Goal: Transaction & Acquisition: Purchase product/service

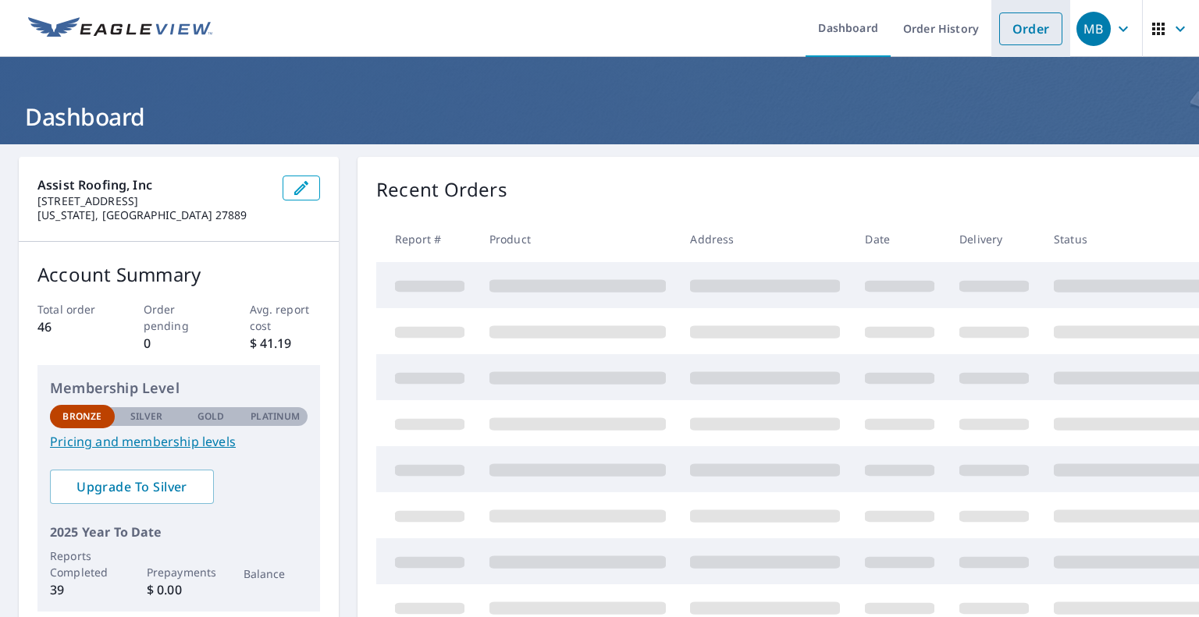
click at [1007, 34] on link "Order" at bounding box center [1030, 28] width 63 height 33
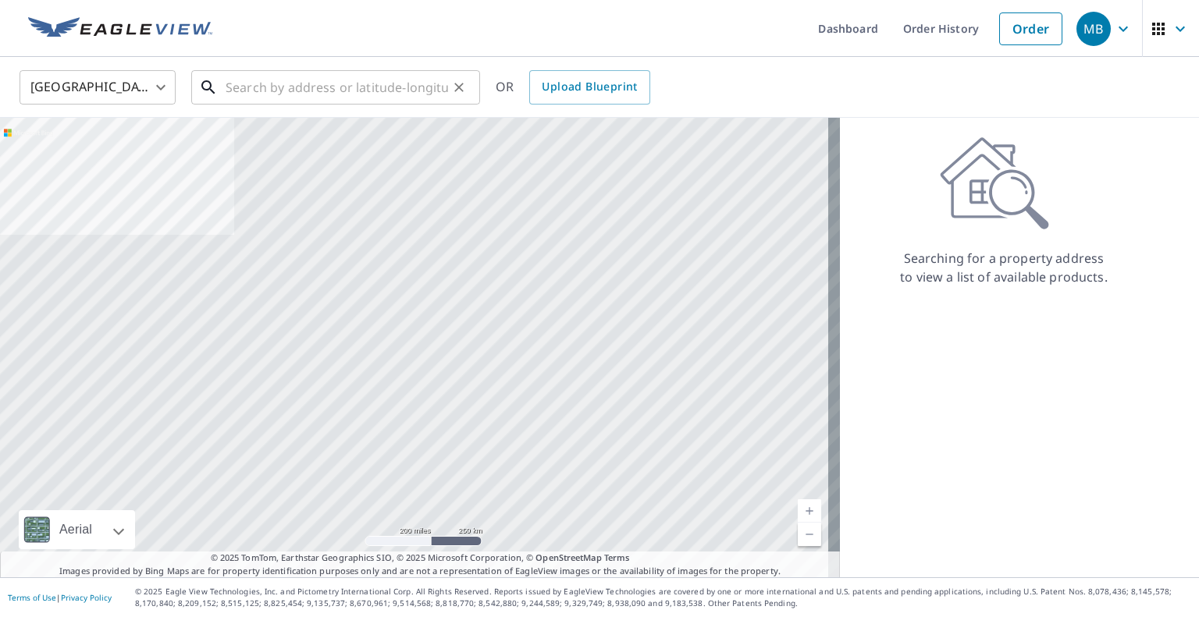
click at [378, 92] on input "text" at bounding box center [337, 88] width 222 height 44
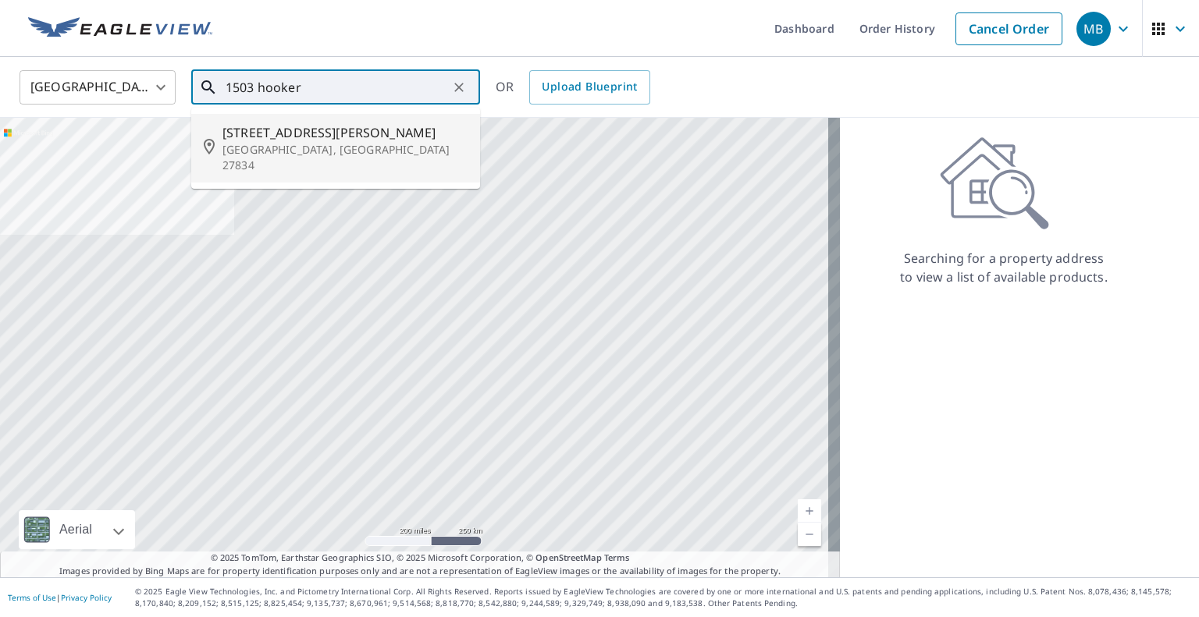
click at [283, 140] on span "[STREET_ADDRESS][PERSON_NAME]" at bounding box center [344, 132] width 245 height 19
type input "[STREET_ADDRESS][PERSON_NAME]"
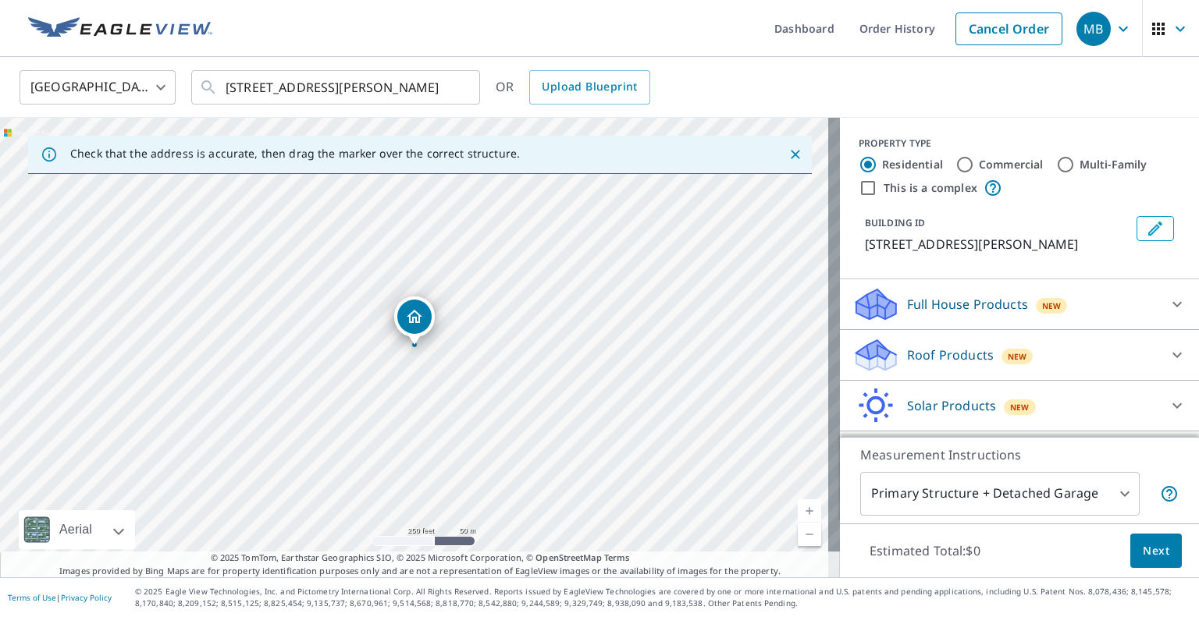
click at [409, 358] on div "[STREET_ADDRESS][PERSON_NAME]" at bounding box center [420, 348] width 840 height 460
drag, startPoint x: 362, startPoint y: 301, endPoint x: 361, endPoint y: 394, distance: 92.9
click at [362, 394] on div "[STREET_ADDRESS][PERSON_NAME]" at bounding box center [420, 348] width 840 height 460
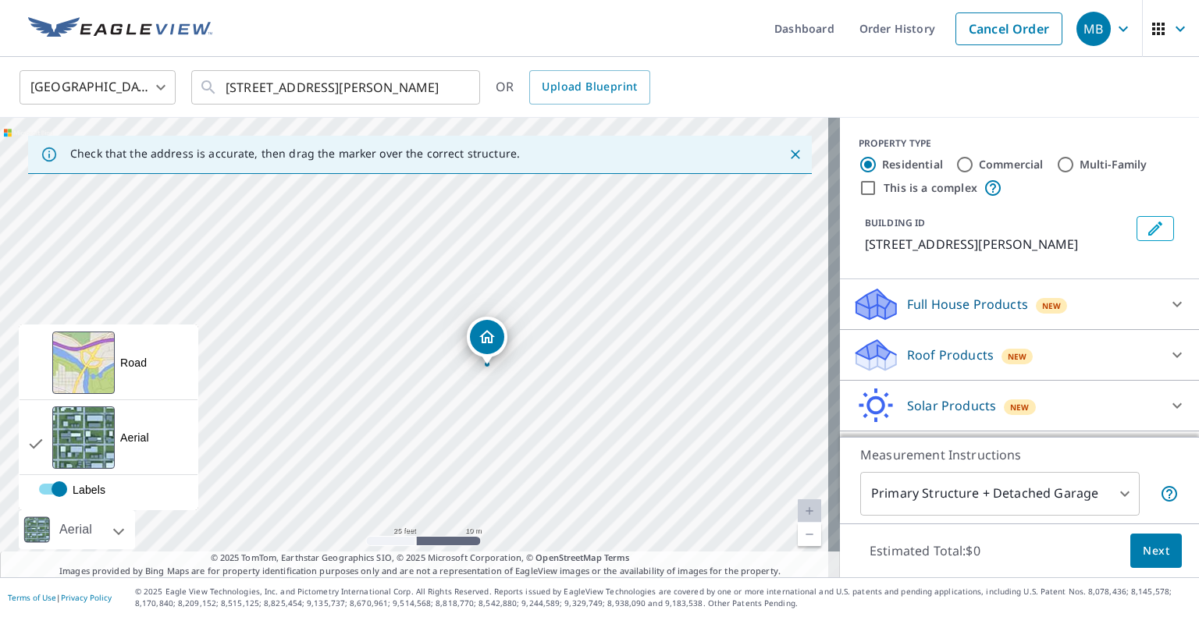
click at [30, 526] on div at bounding box center [37, 529] width 36 height 39
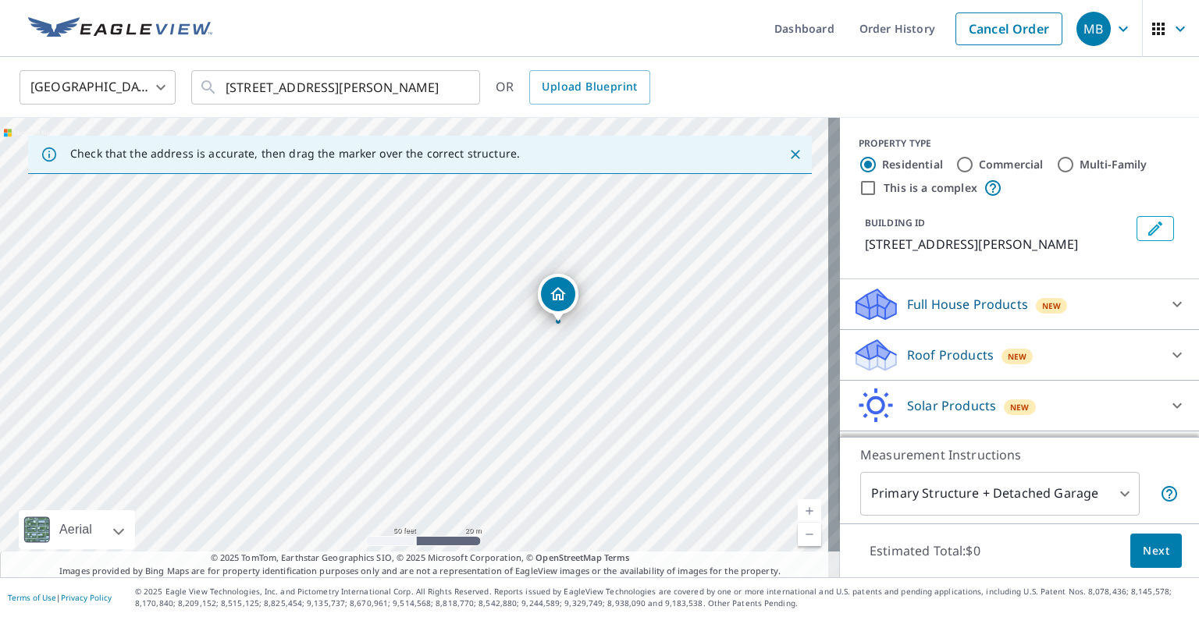
click at [549, 388] on div "[STREET_ADDRESS][PERSON_NAME]" at bounding box center [420, 348] width 840 height 460
drag, startPoint x: 478, startPoint y: 318, endPoint x: 443, endPoint y: 326, distance: 36.7
click at [475, 320] on div "[STREET_ADDRESS][PERSON_NAME]" at bounding box center [420, 348] width 840 height 460
drag, startPoint x: 481, startPoint y: 325, endPoint x: 388, endPoint y: 305, distance: 94.9
click at [394, 305] on div "[STREET_ADDRESS][PERSON_NAME]" at bounding box center [420, 348] width 840 height 460
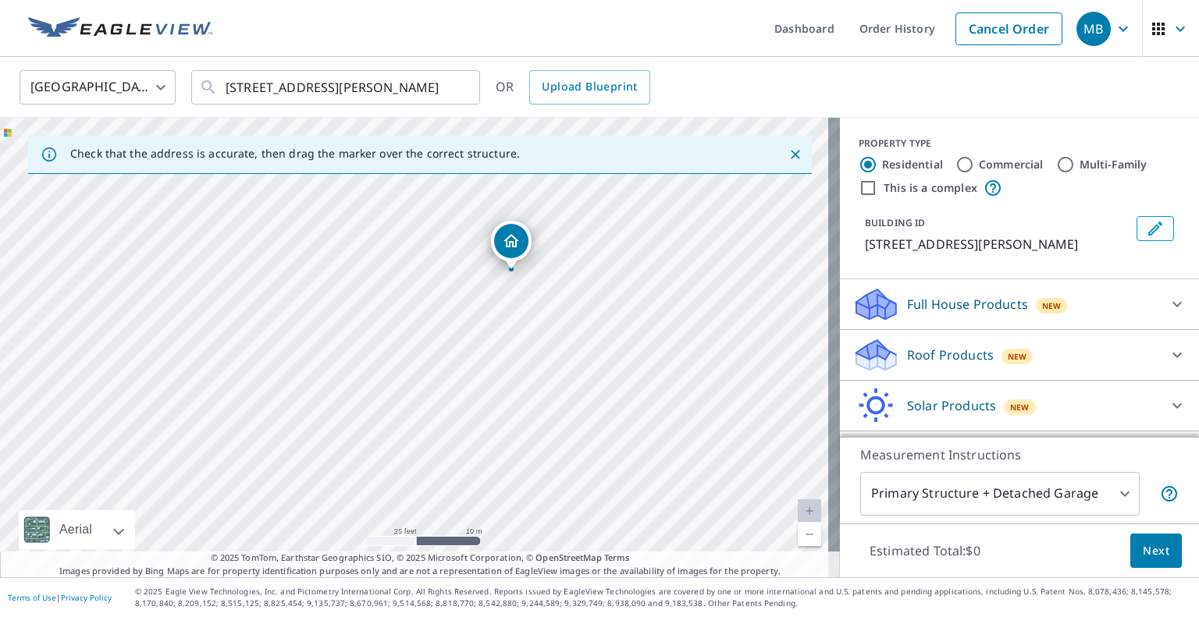
click at [798, 508] on link "Current Level 20, Zoom In Disabled" at bounding box center [809, 511] width 23 height 23
click at [1168, 353] on icon at bounding box center [1177, 355] width 19 height 19
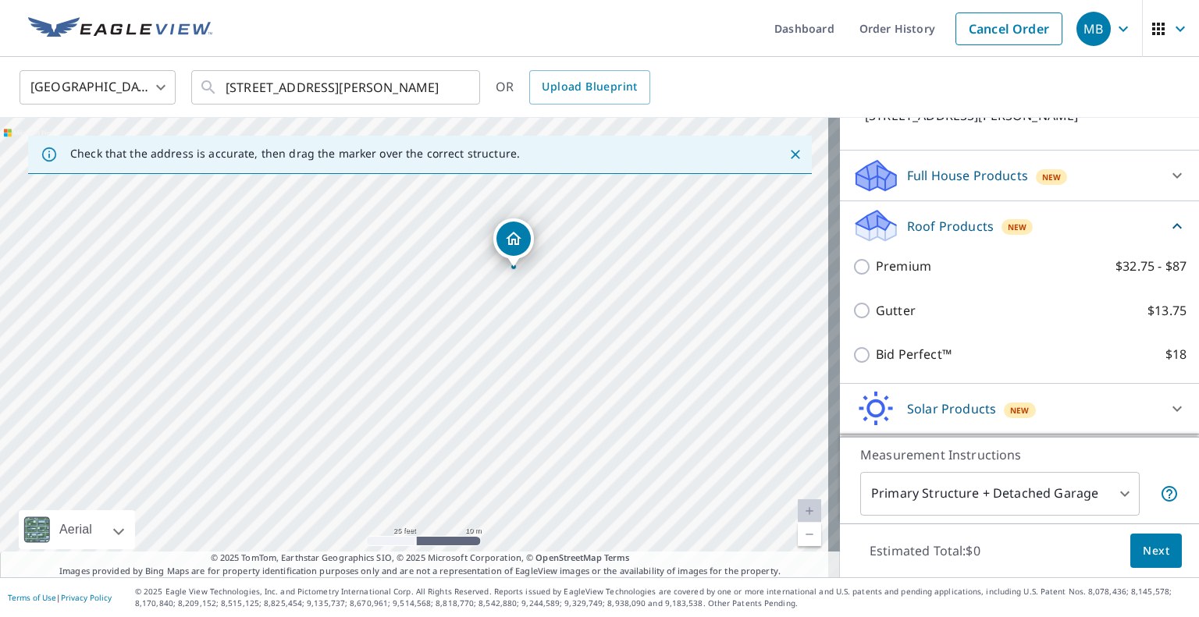
scroll to position [156, 0]
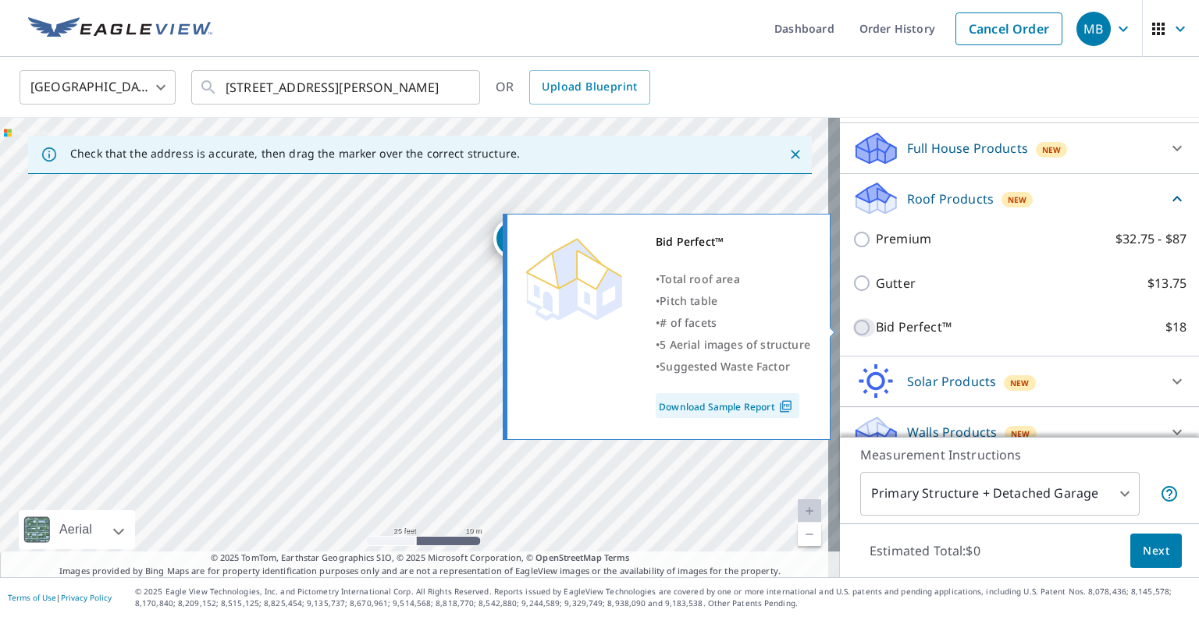
click at [852, 328] on input "Bid Perfect™ $18" at bounding box center [863, 327] width 23 height 19
checkbox input "true"
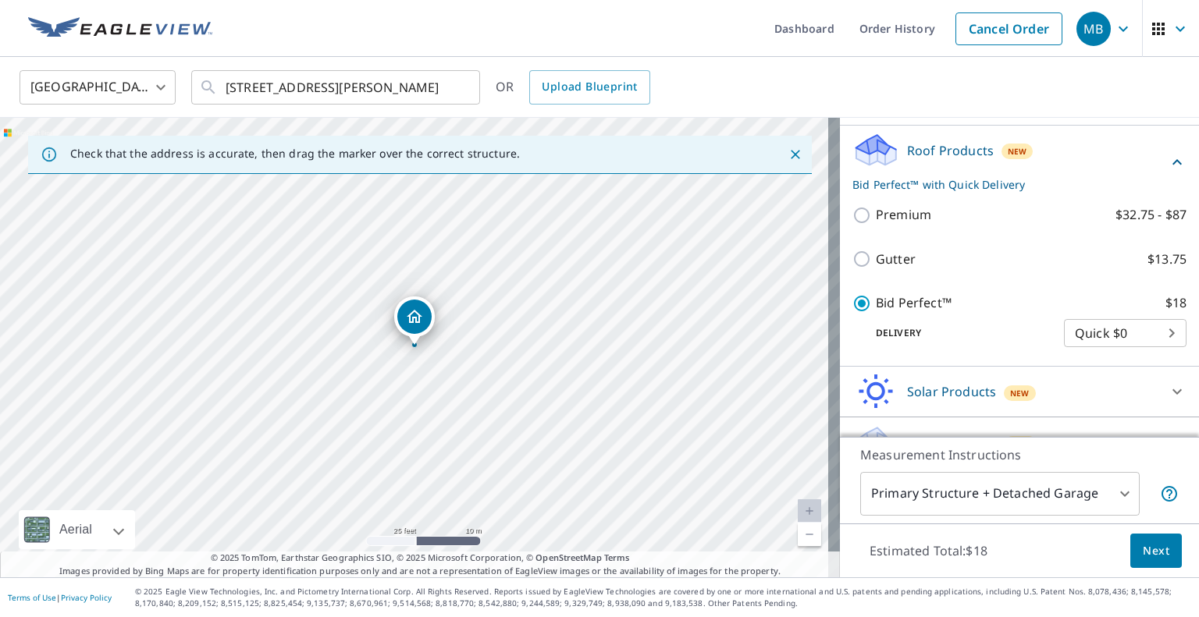
scroll to position [234, 0]
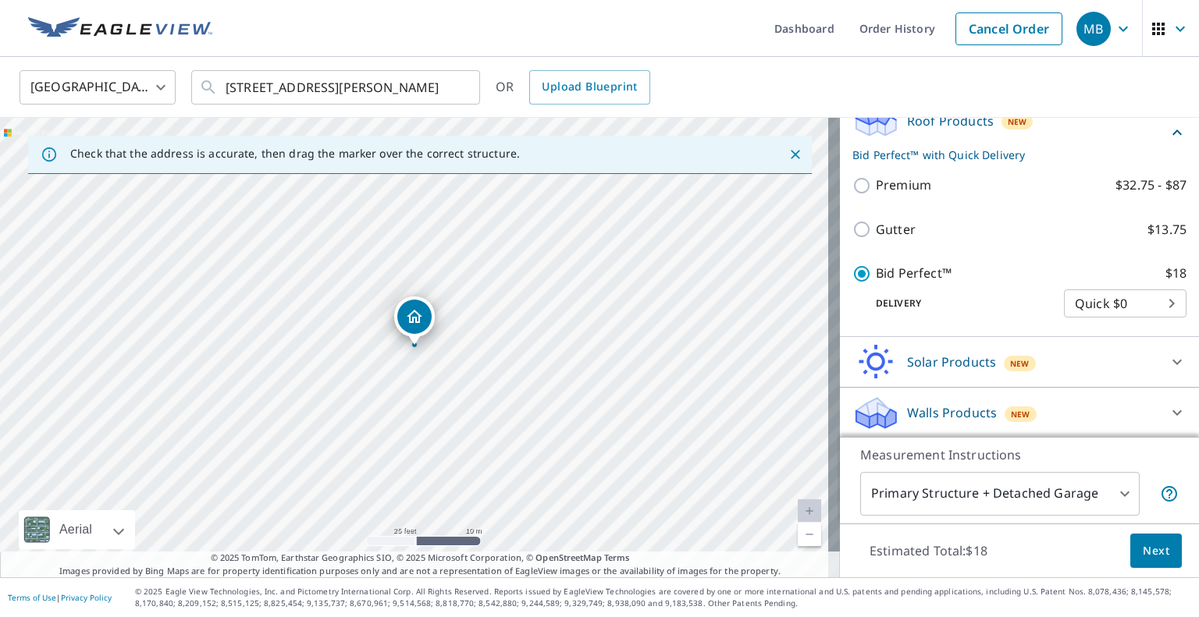
click at [1143, 548] on span "Next" at bounding box center [1156, 552] width 27 height 20
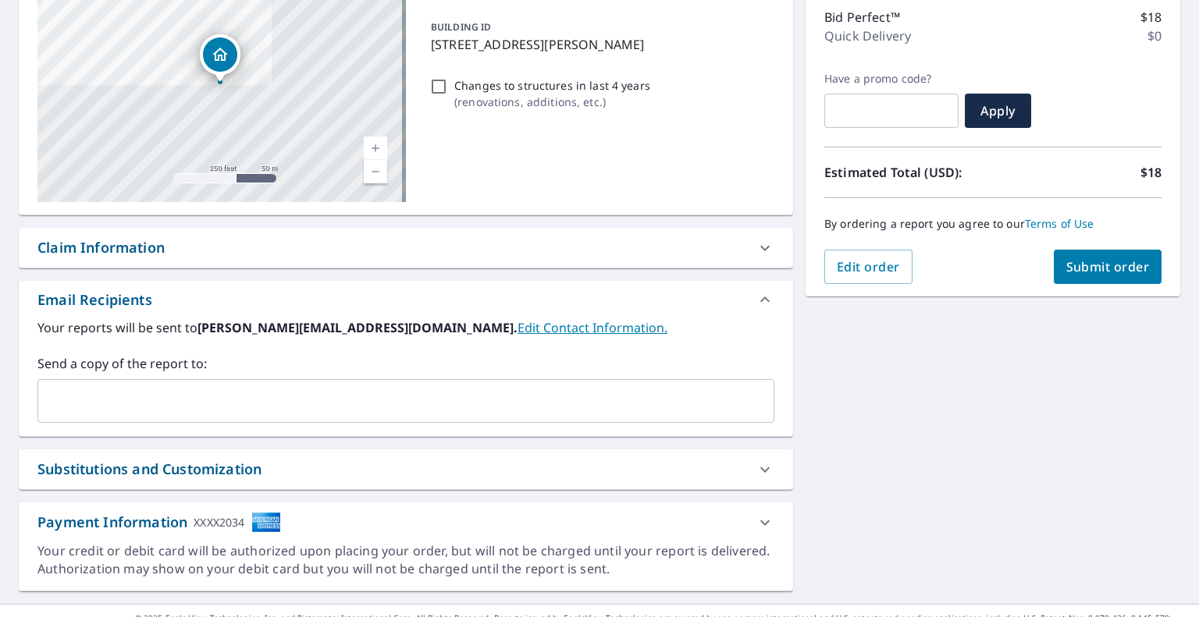
scroll to position [226, 0]
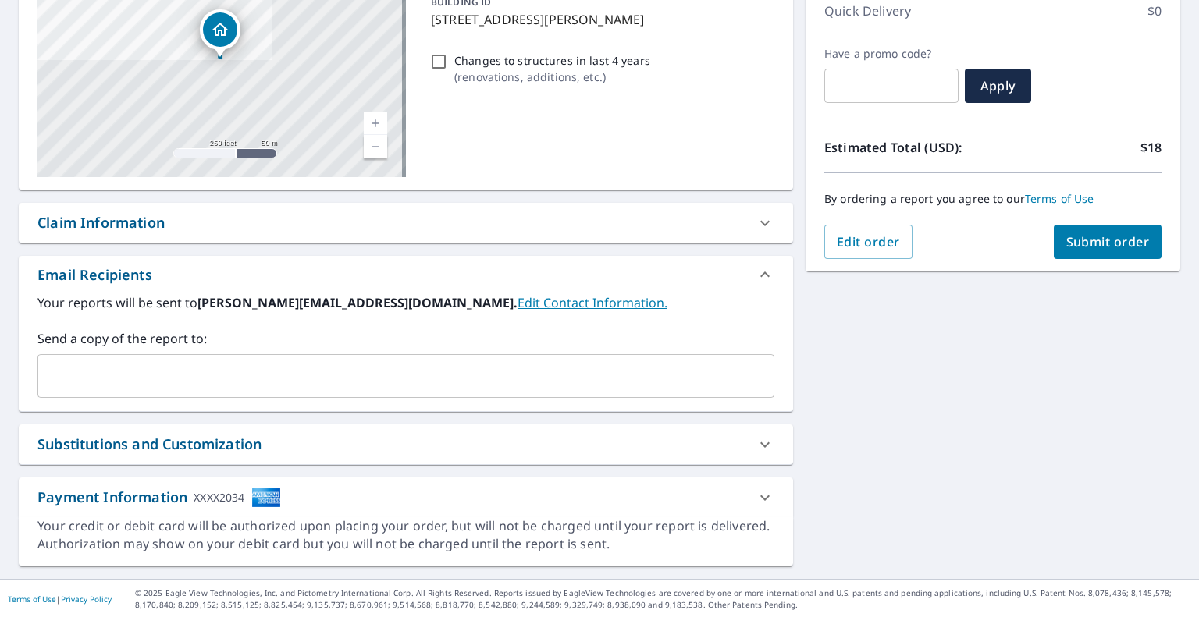
click at [762, 493] on icon at bounding box center [765, 498] width 19 height 19
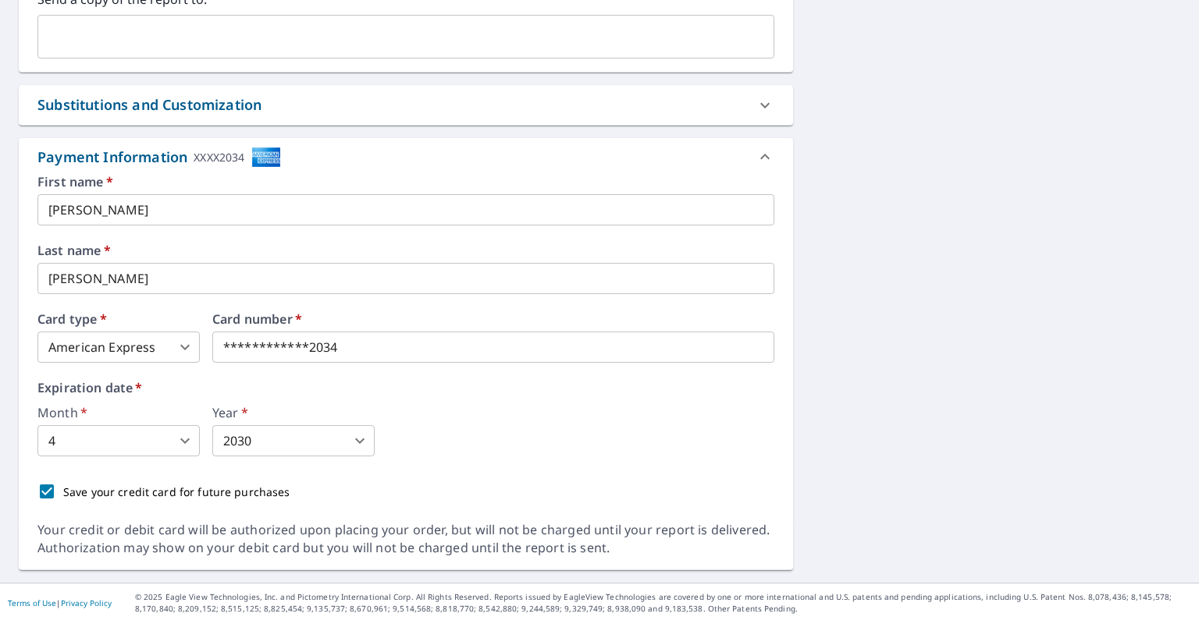
scroll to position [570, 0]
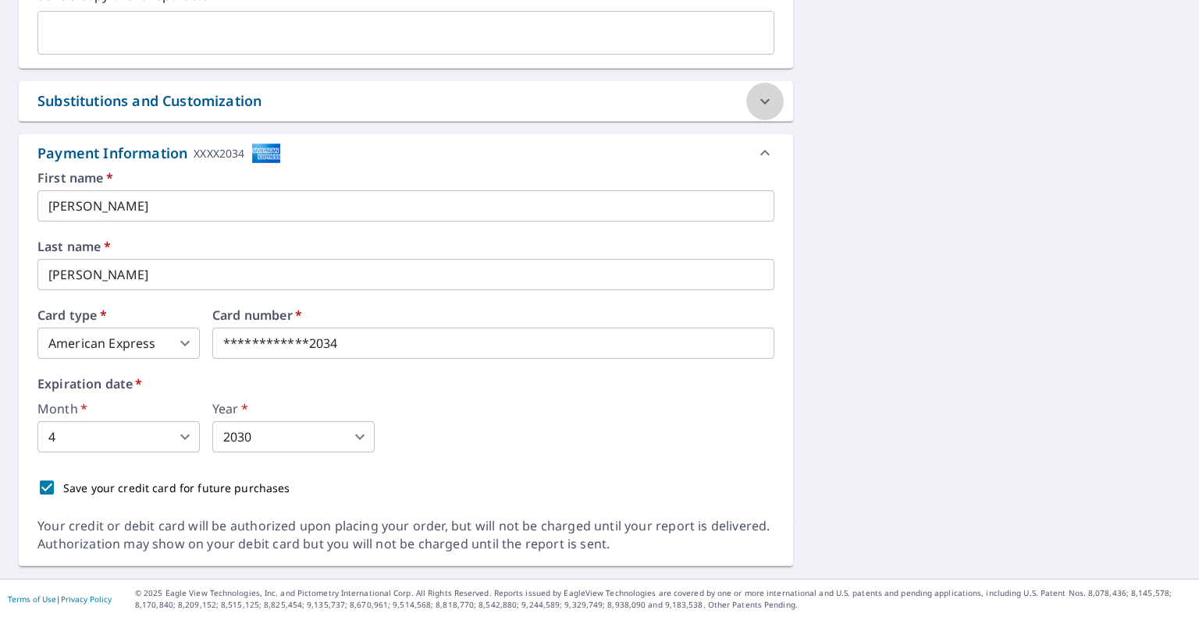
click at [756, 96] on icon at bounding box center [765, 101] width 19 height 19
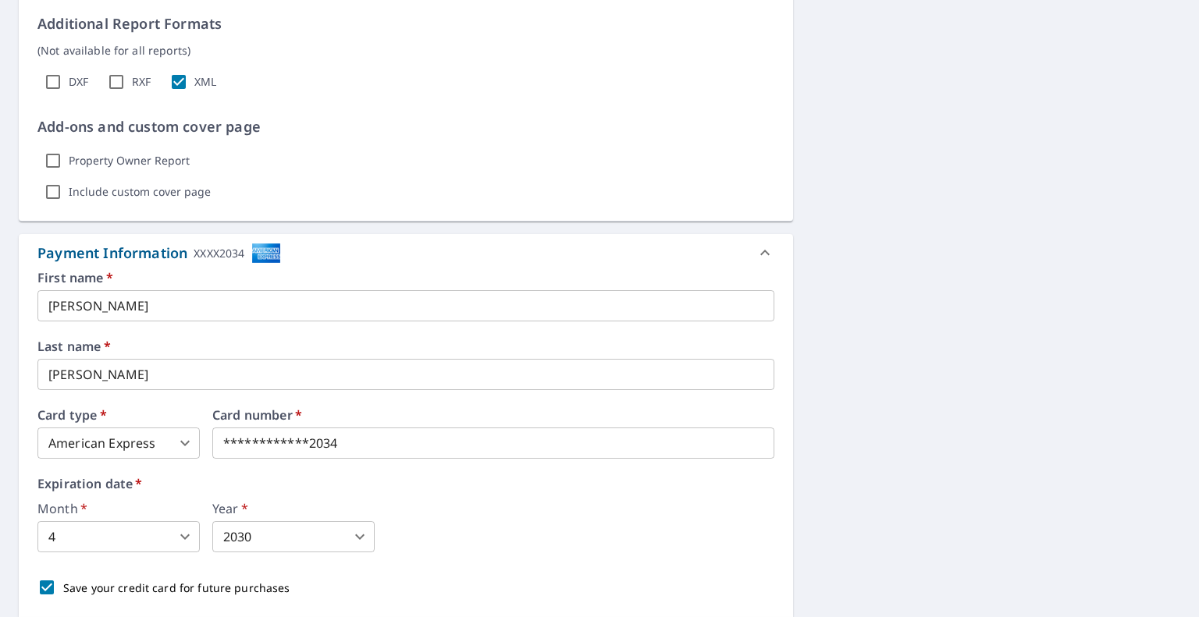
scroll to position [967, 0]
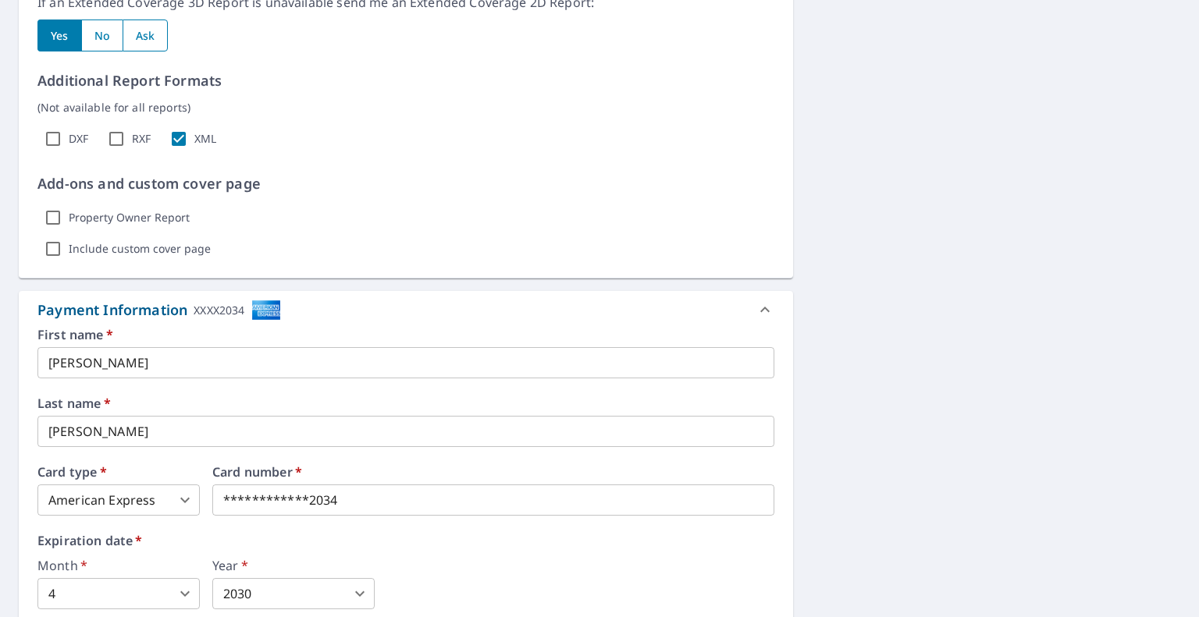
click at [187, 499] on body "MB MB Dashboard Order History Cancel Order MB Dashboard / Finalize Order Finali…" at bounding box center [599, 308] width 1199 height 617
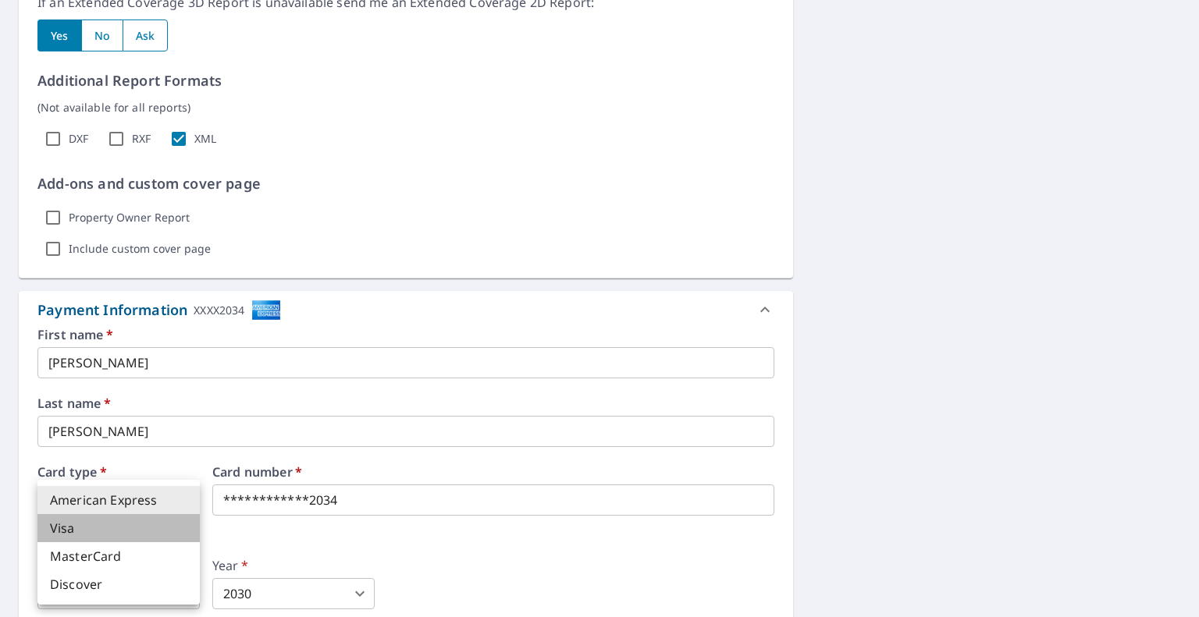
click at [137, 524] on li "Visa" at bounding box center [118, 528] width 162 height 28
type input "2"
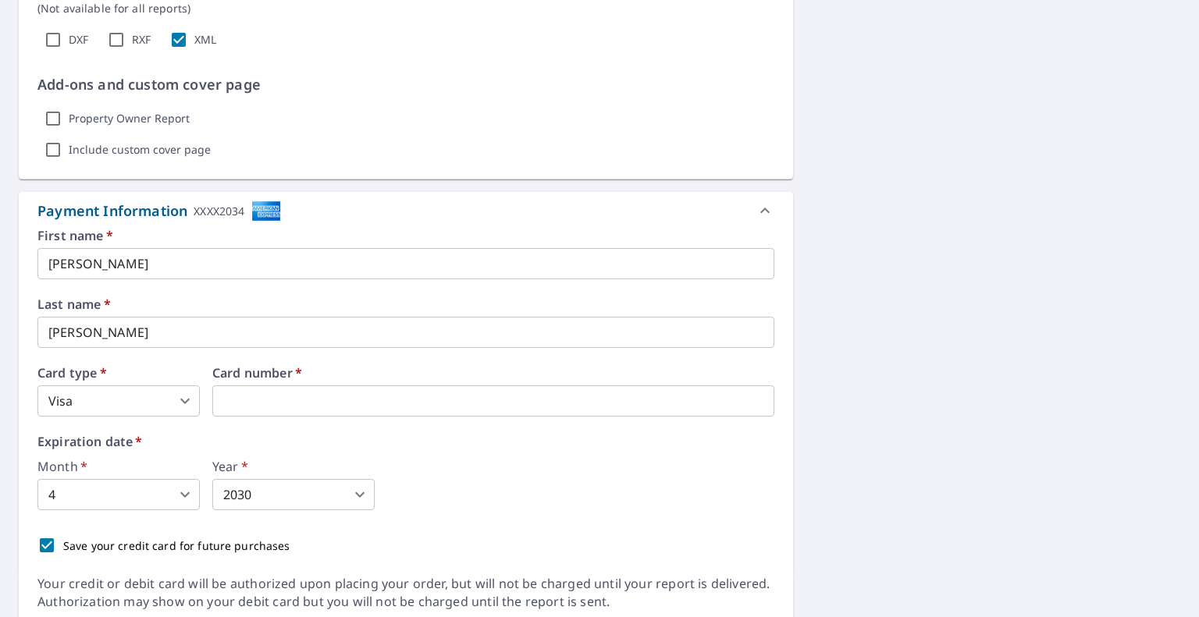
scroll to position [1123, 0]
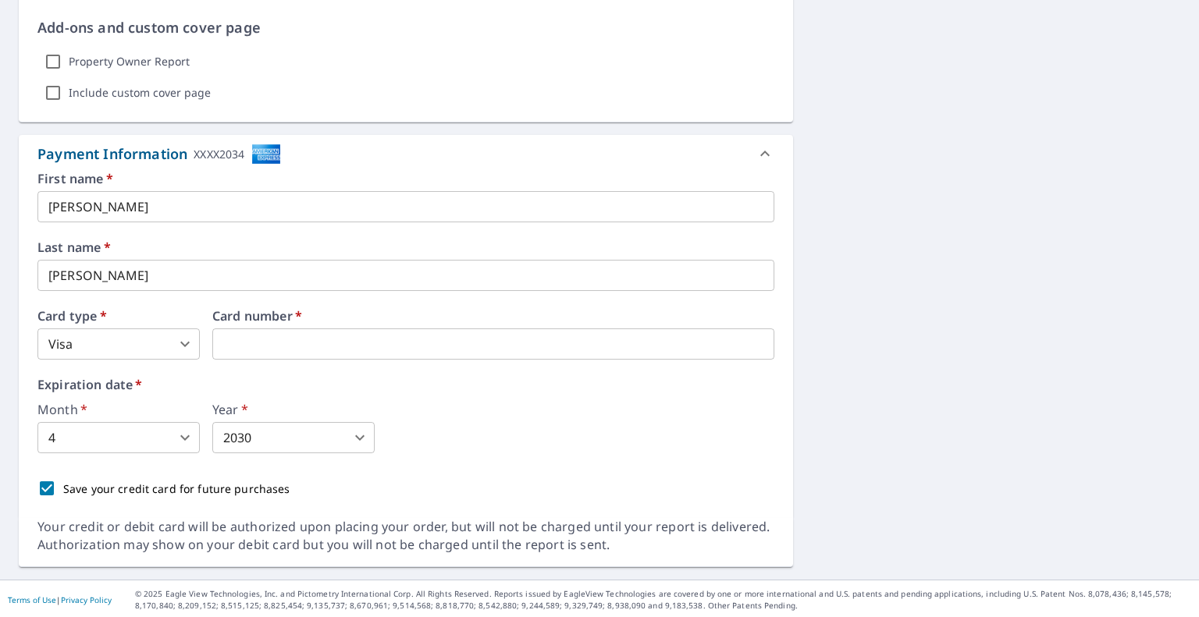
click at [184, 433] on body "MB MB Dashboard Order History Cancel Order MB Dashboard / Finalize Order Finali…" at bounding box center [599, 308] width 1199 height 617
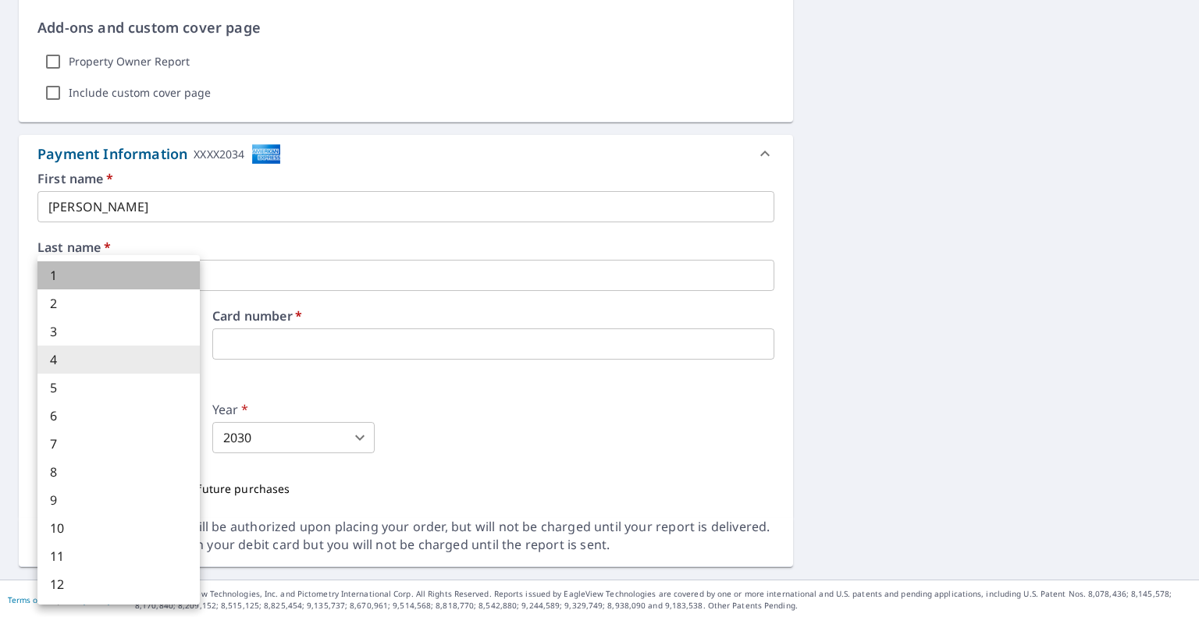
click at [97, 280] on li "1" at bounding box center [118, 275] width 162 height 28
type input "1"
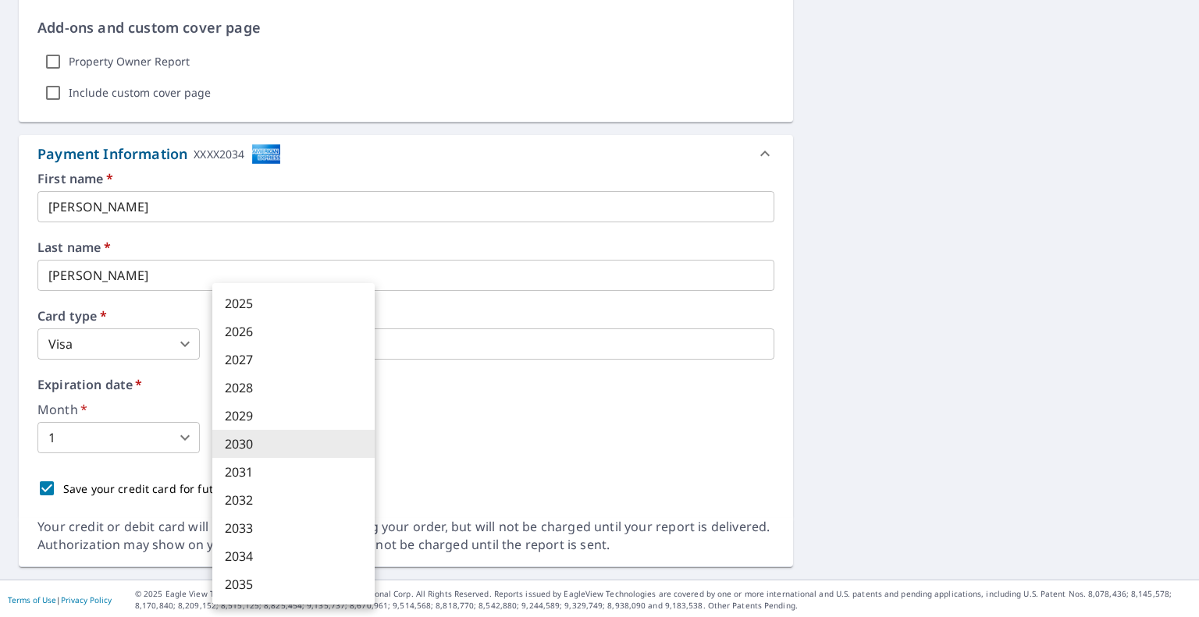
click at [365, 432] on body "MB MB Dashboard Order History Cancel Order MB Dashboard / Finalize Order Finali…" at bounding box center [599, 308] width 1199 height 617
click at [274, 381] on li "2028" at bounding box center [293, 388] width 162 height 28
type input "2028"
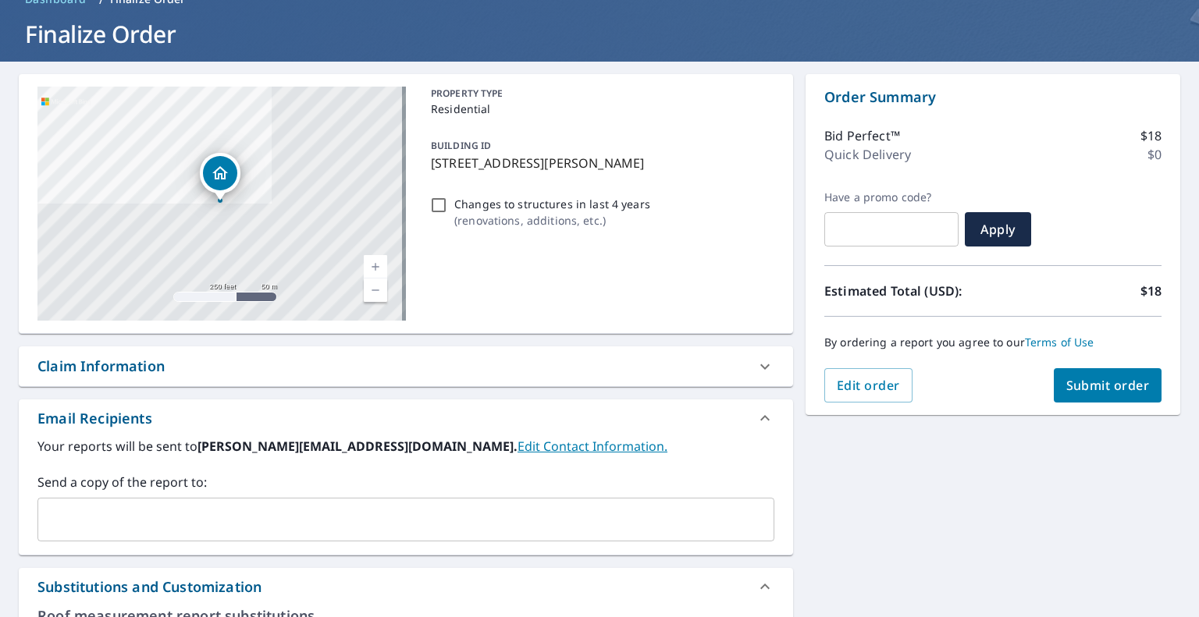
scroll to position [30, 0]
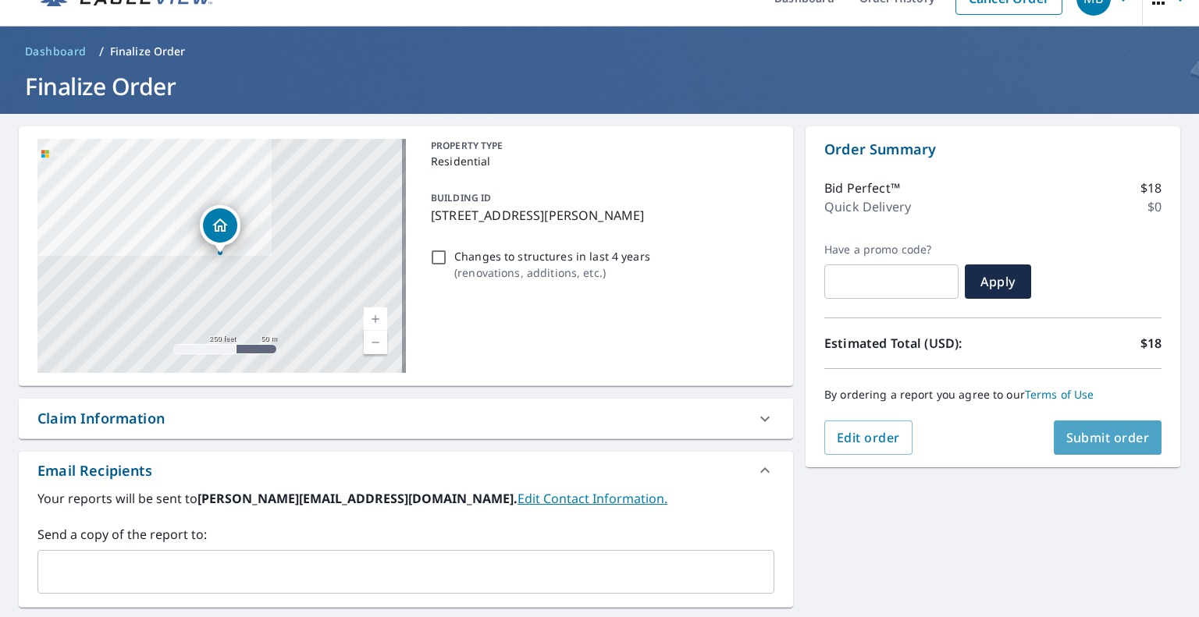
click at [1084, 434] on span "Submit order" at bounding box center [1108, 437] width 84 height 17
